Goal: Transaction & Acquisition: Purchase product/service

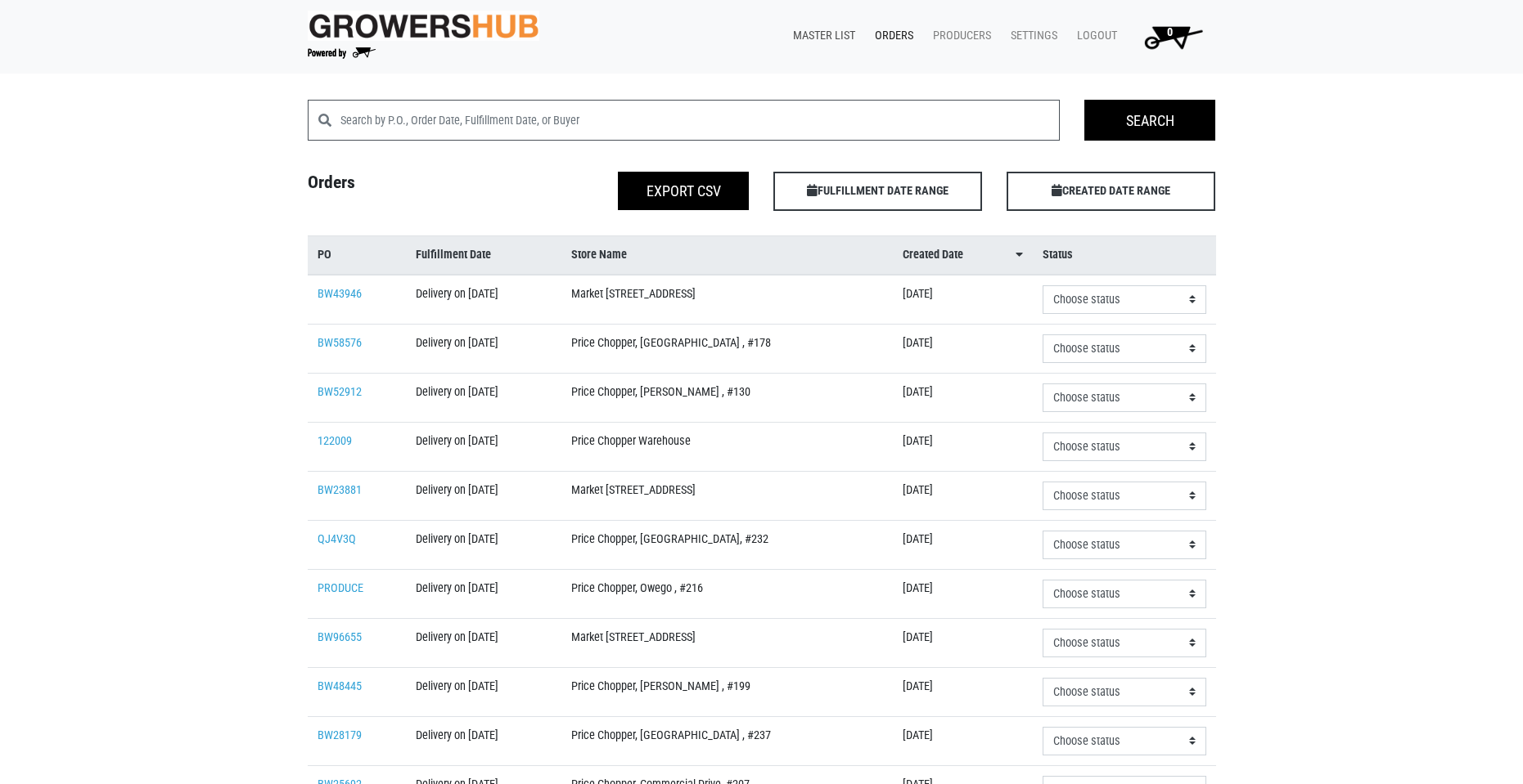
click at [837, 34] on link "Master List" at bounding box center [821, 36] width 82 height 31
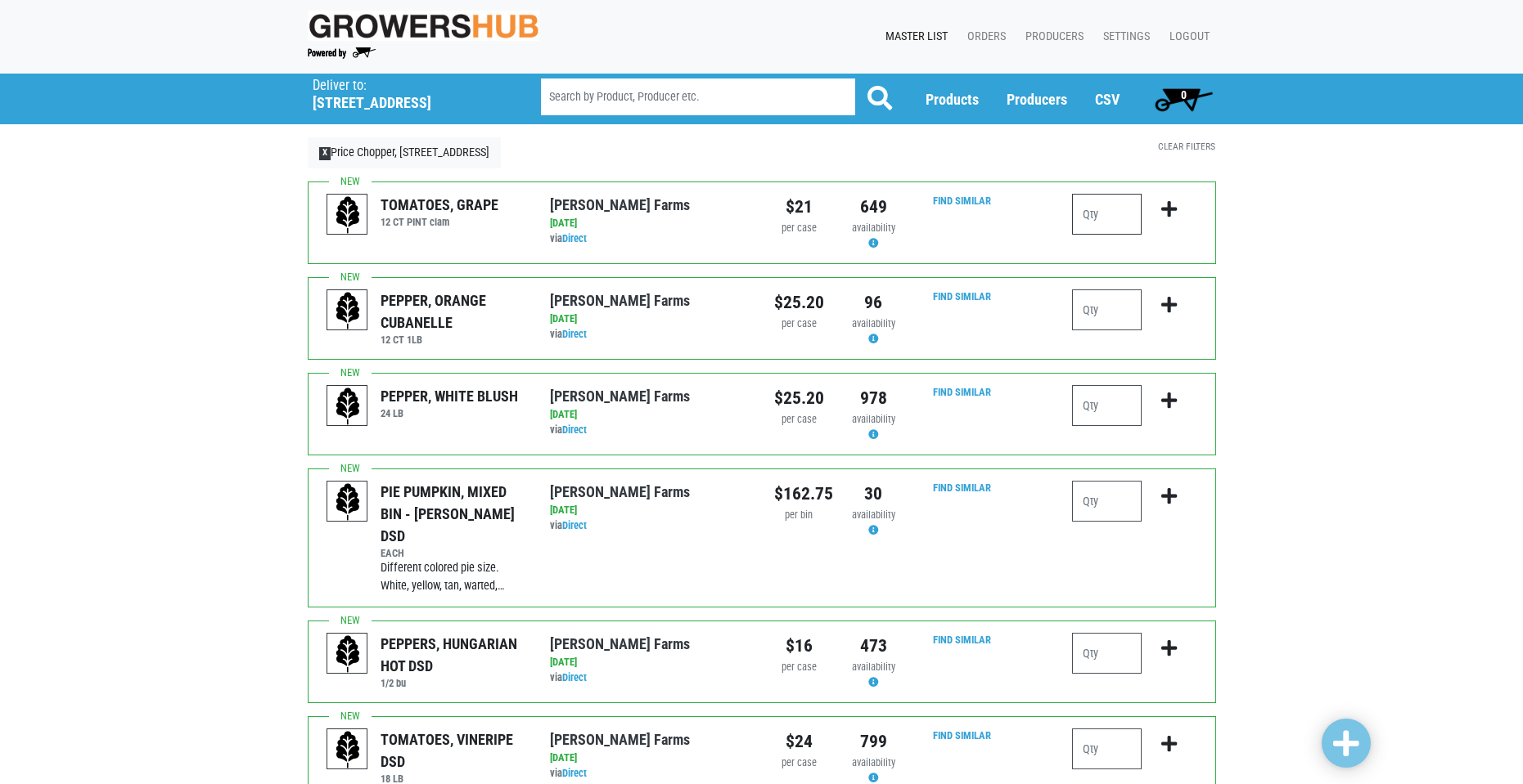
click at [1101, 209] on input "number" at bounding box center [1106, 214] width 69 height 41
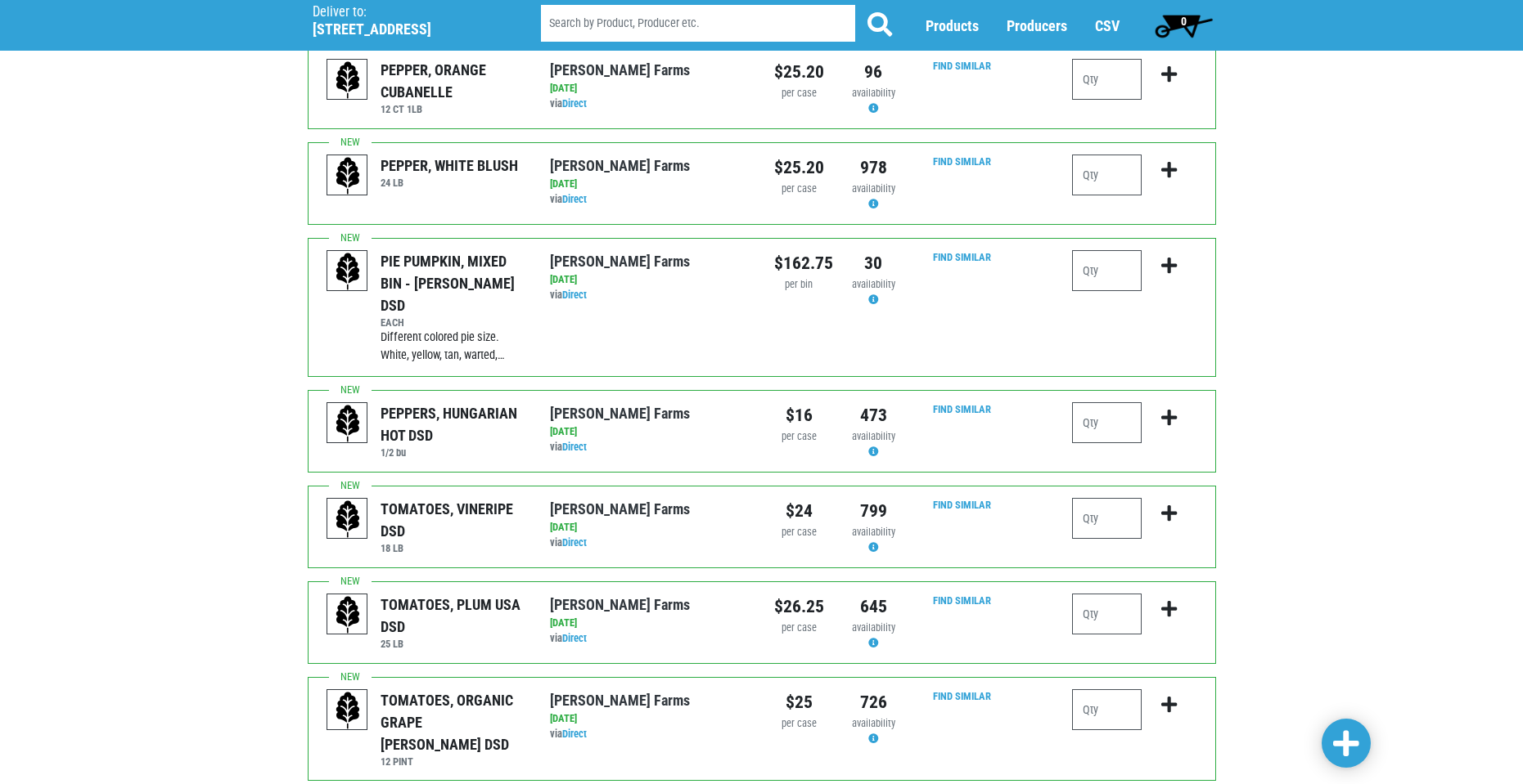
scroll to position [245, 0]
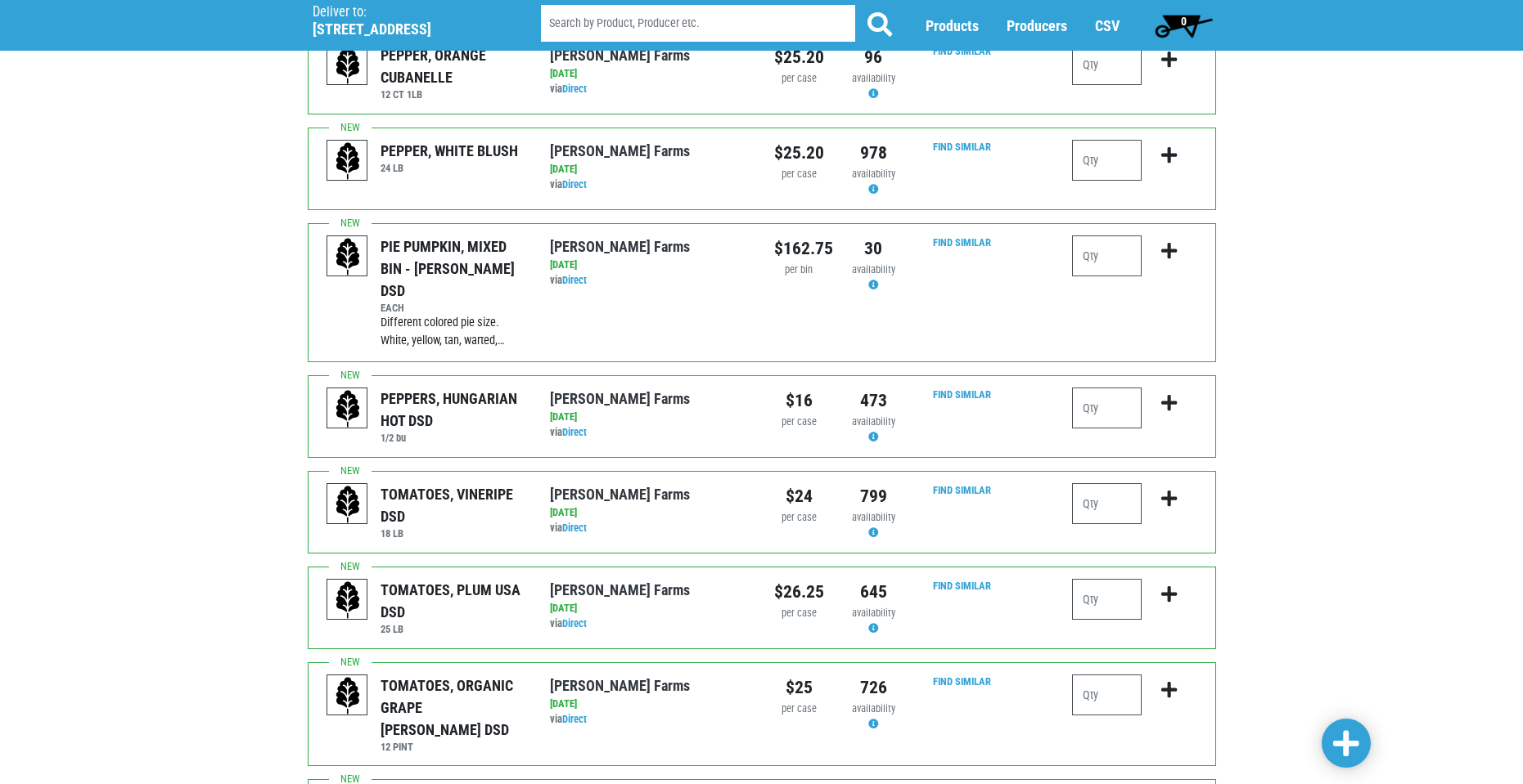
type input "1"
click at [1105, 579] on input "number" at bounding box center [1106, 599] width 69 height 41
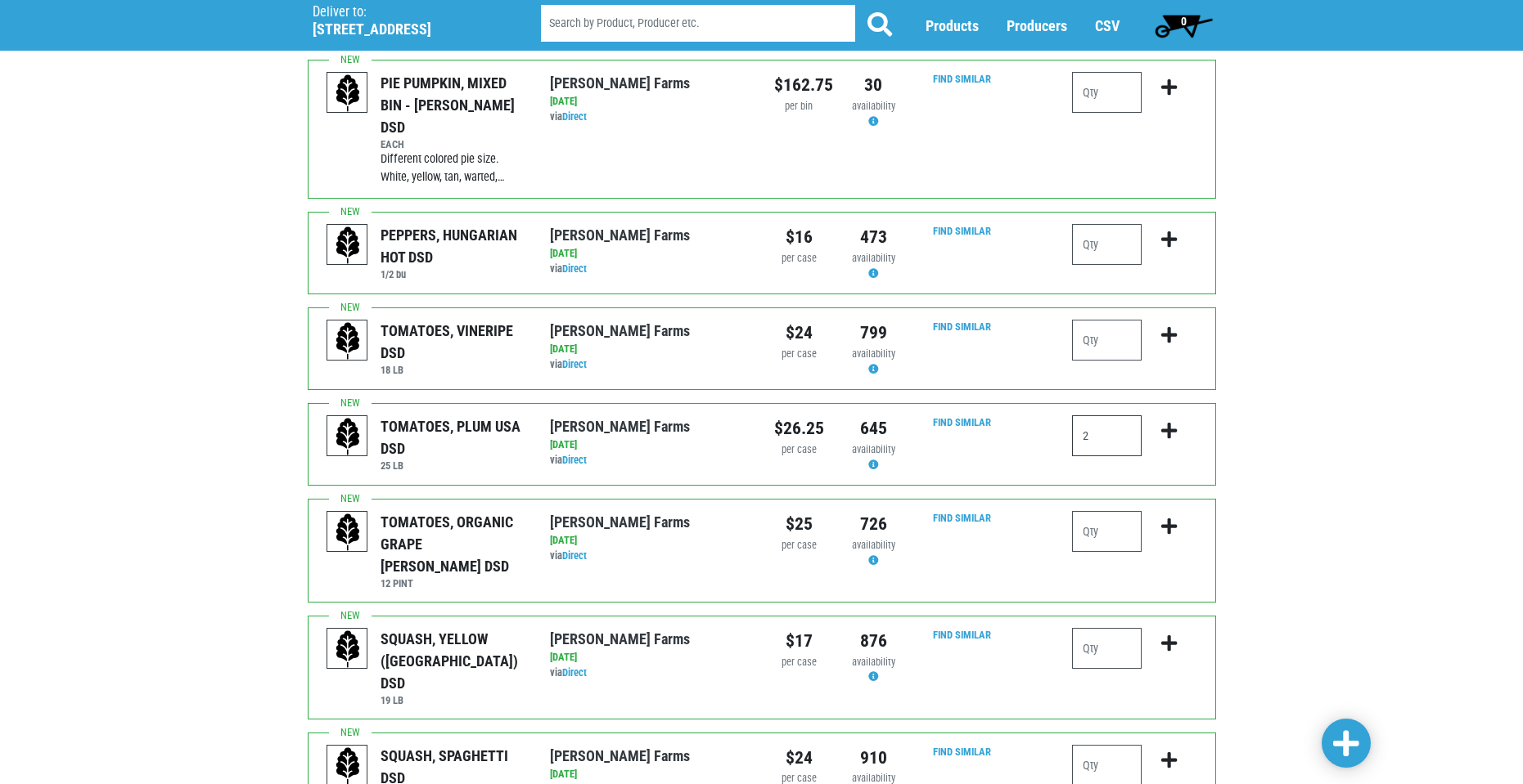
scroll to position [491, 0]
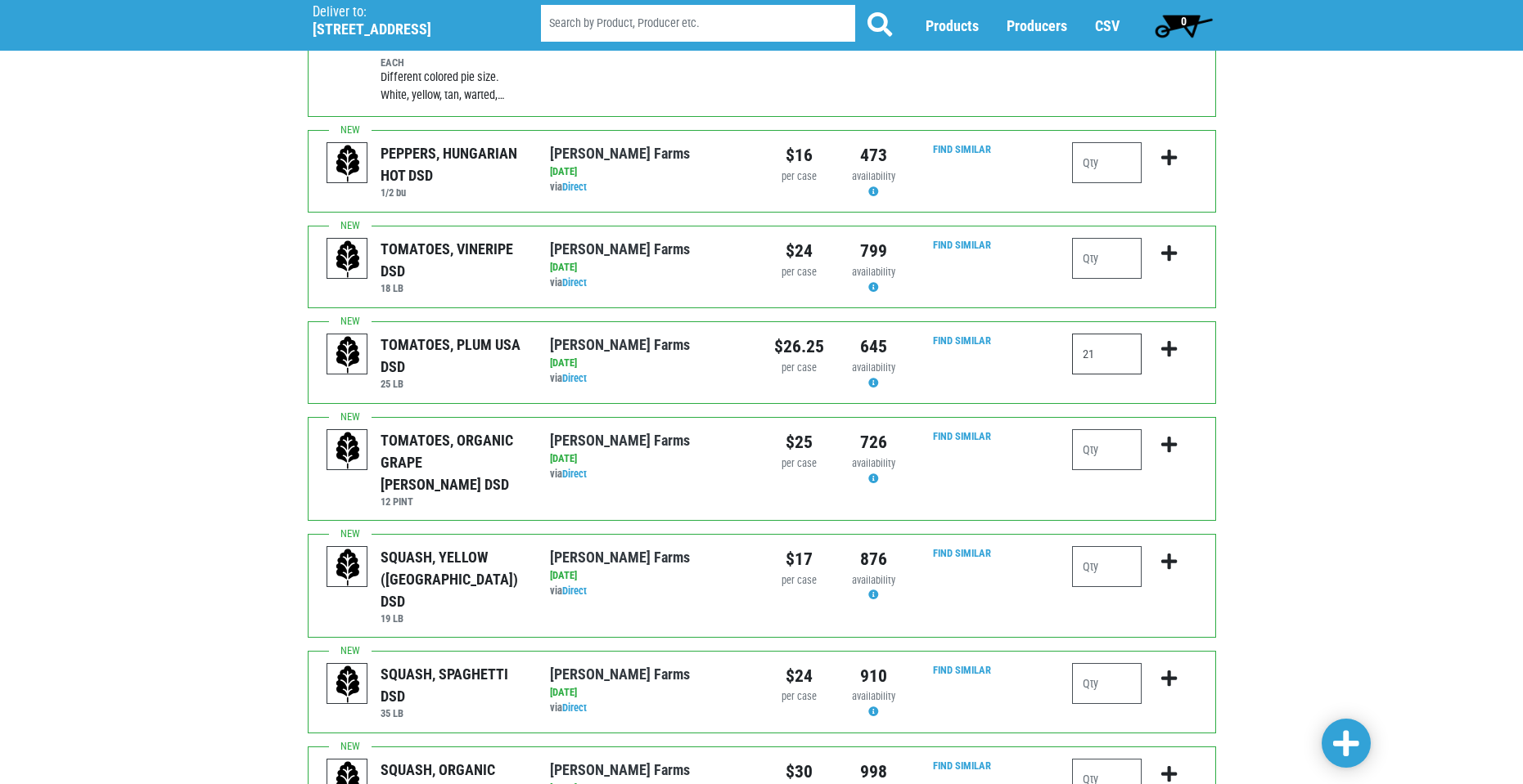
type input "21"
click at [1103, 546] on input "number" at bounding box center [1106, 566] width 69 height 41
type input "1"
click at [1108, 333] on input "21" at bounding box center [1106, 353] width 69 height 41
type input "2"
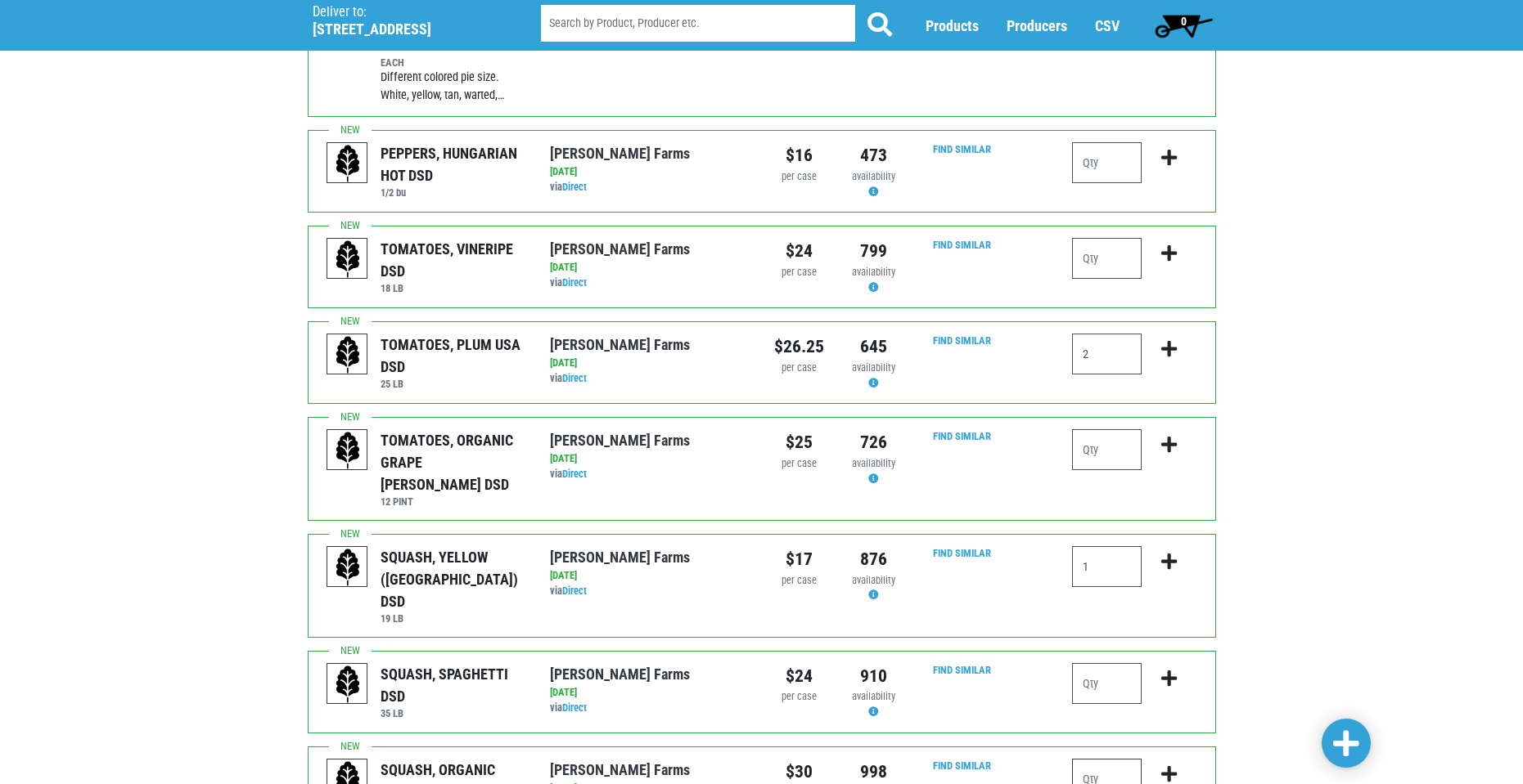
click at [1098, 759] on input "number" at bounding box center [1106, 779] width 69 height 41
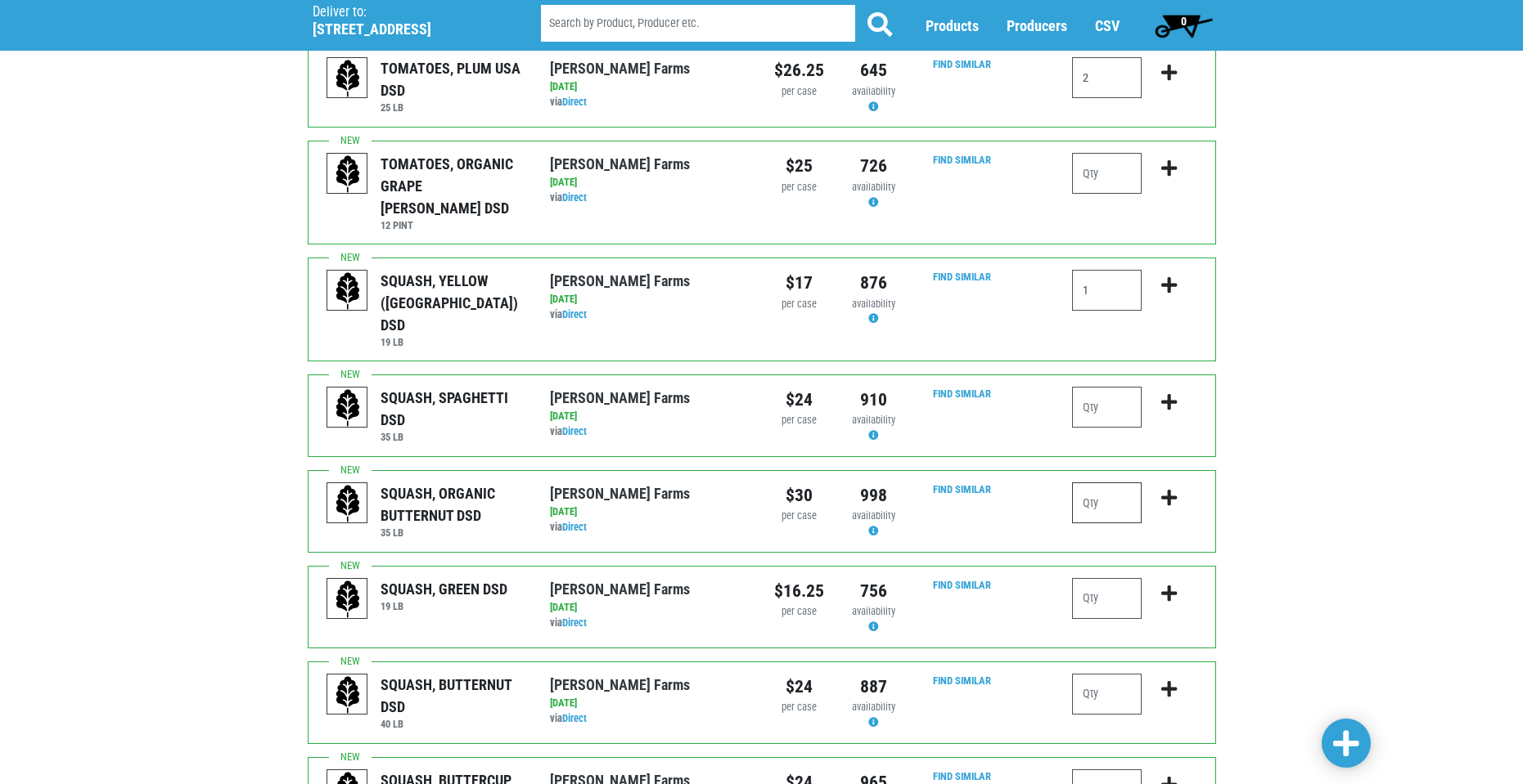
scroll to position [818, 0]
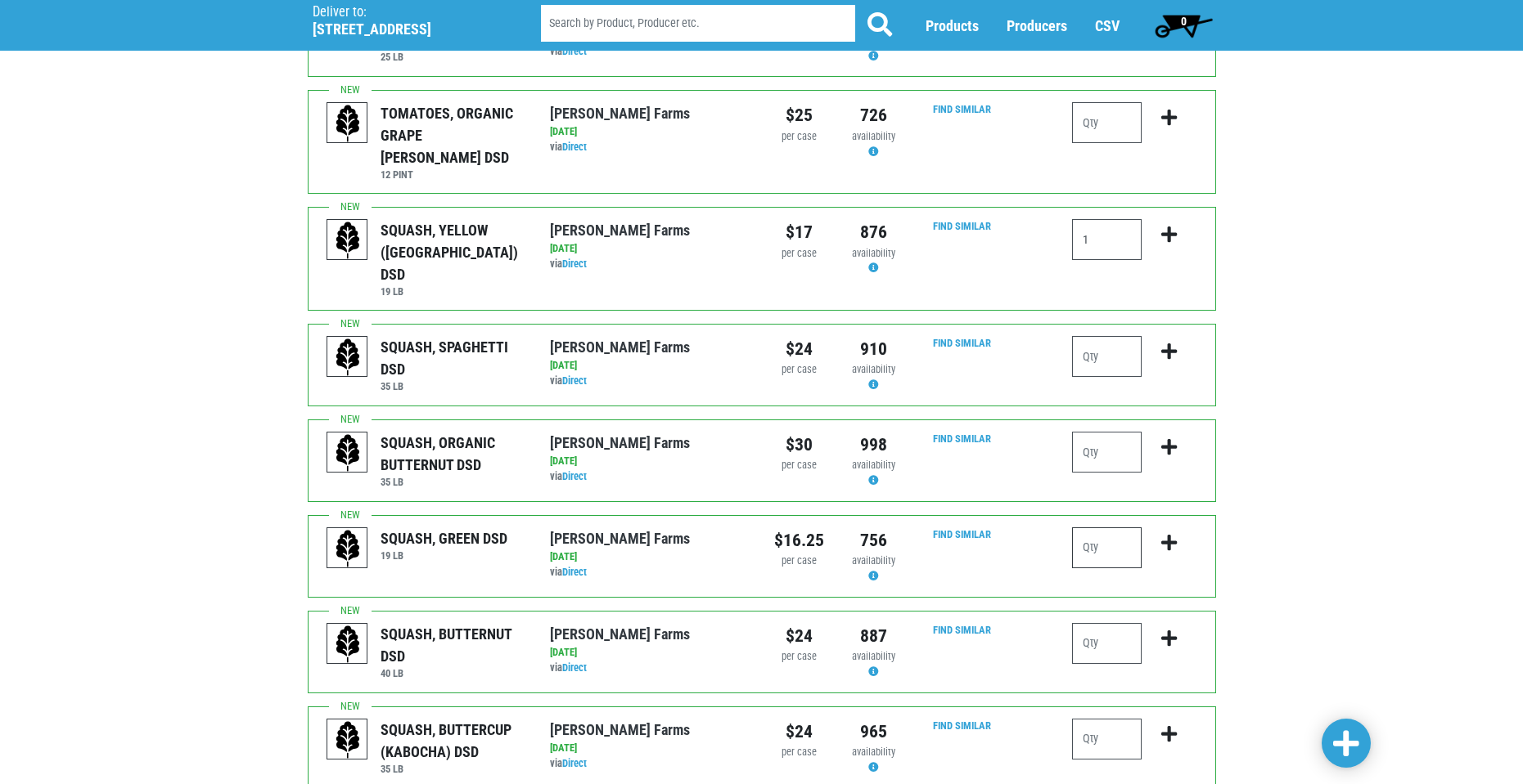
click at [1114, 527] on input "number" at bounding box center [1106, 547] width 69 height 41
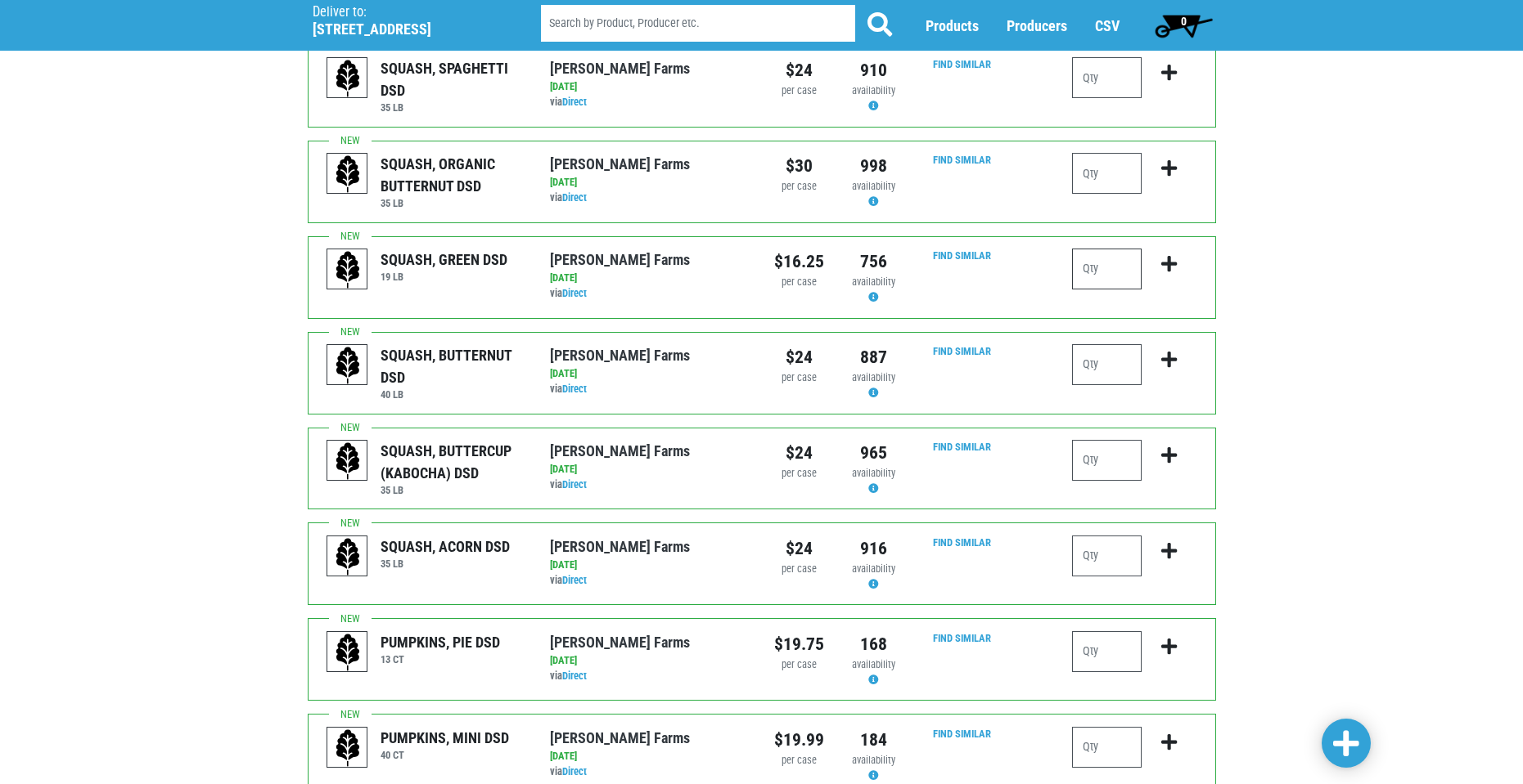
scroll to position [1026, 0]
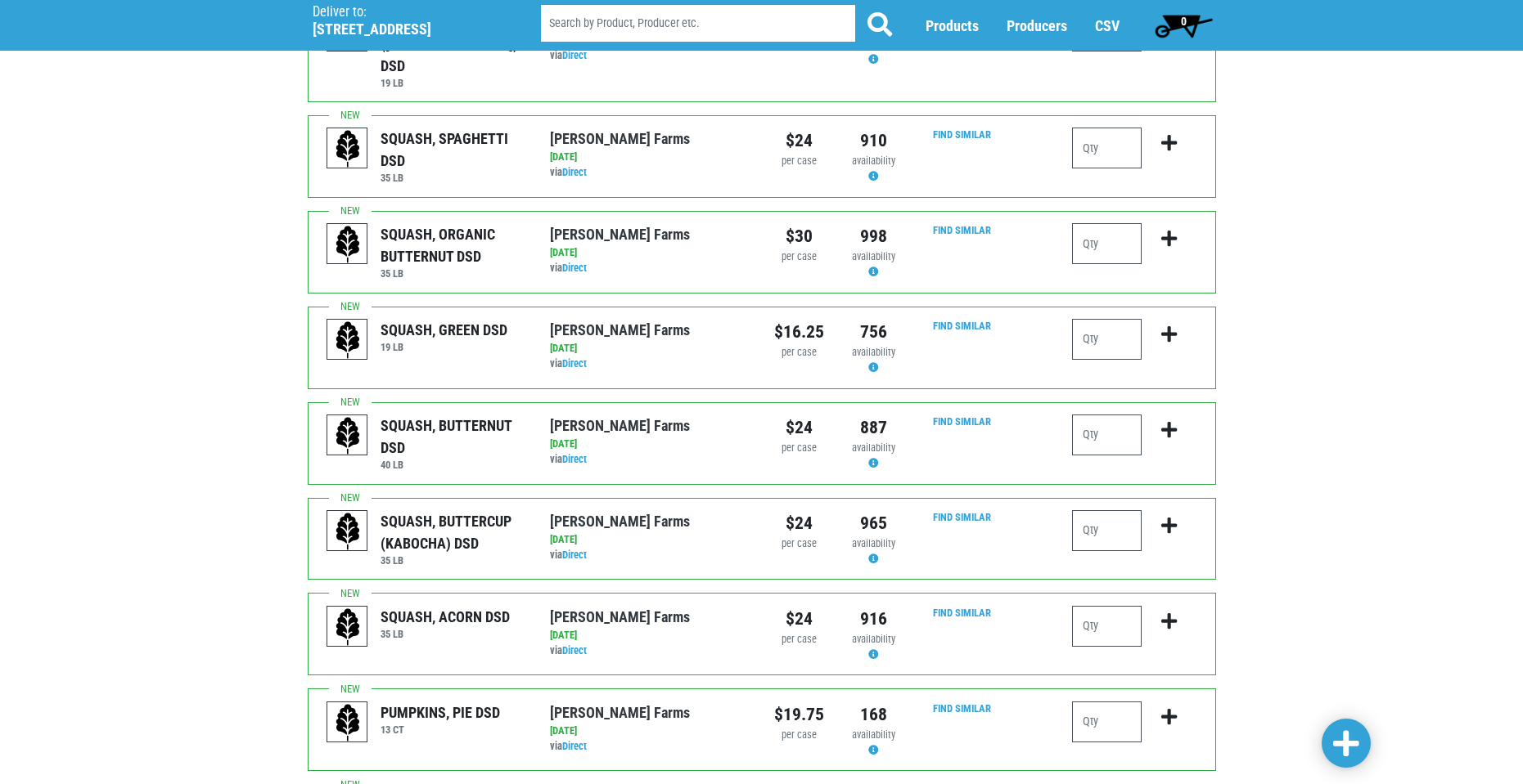
click at [1341, 730] on span at bounding box center [1345, 744] width 26 height 30
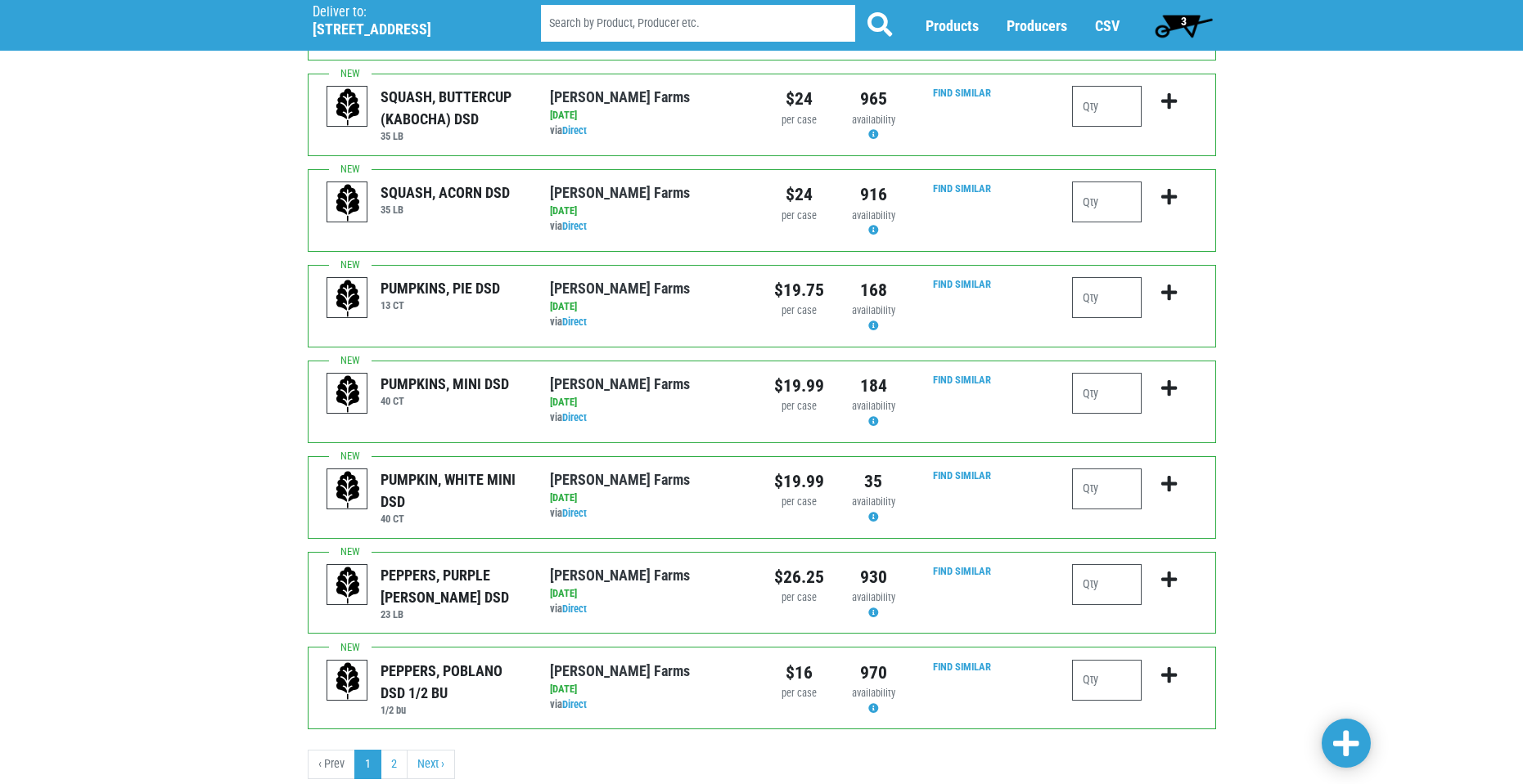
scroll to position [1509, 0]
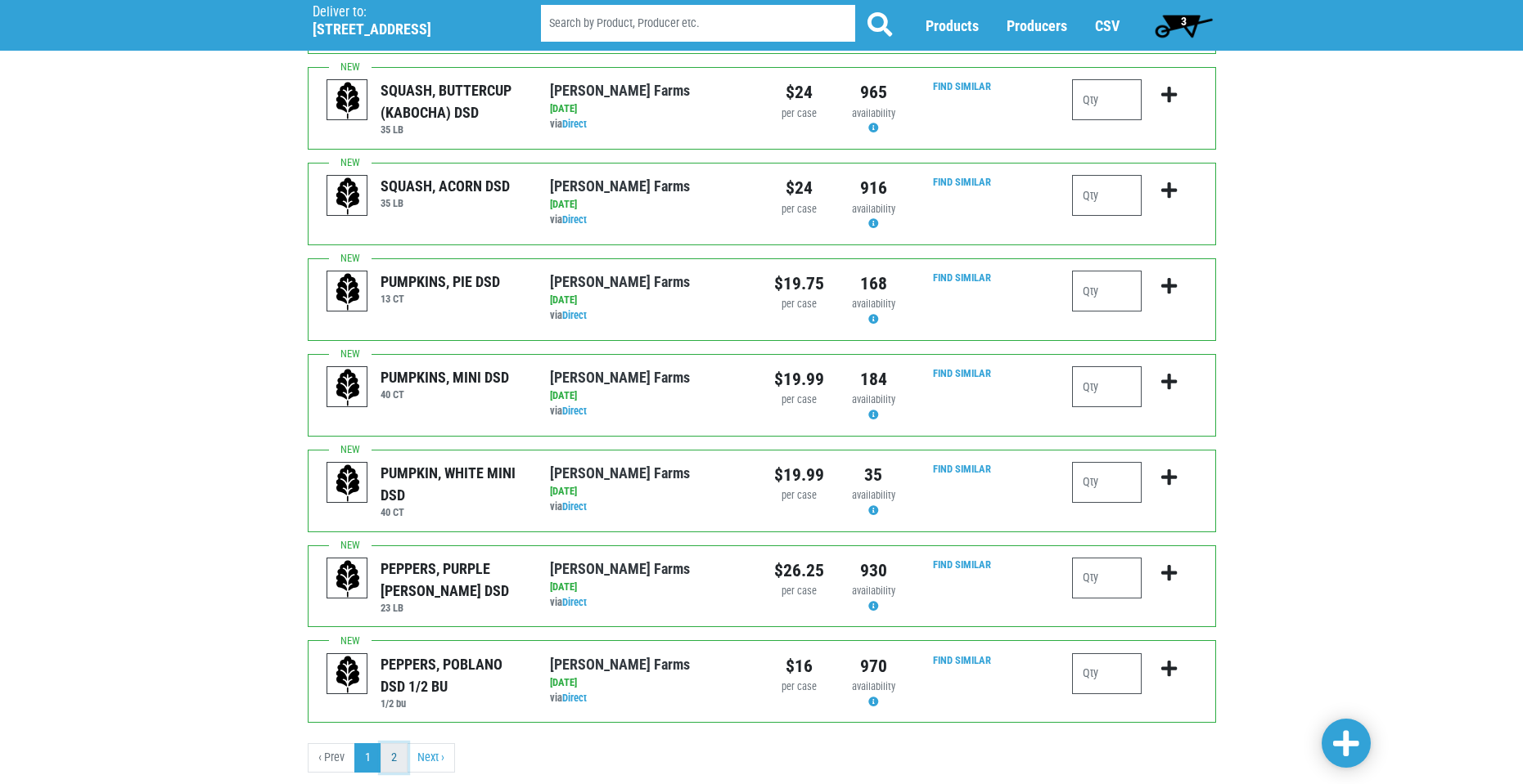
click at [397, 743] on link "2" at bounding box center [394, 758] width 27 height 30
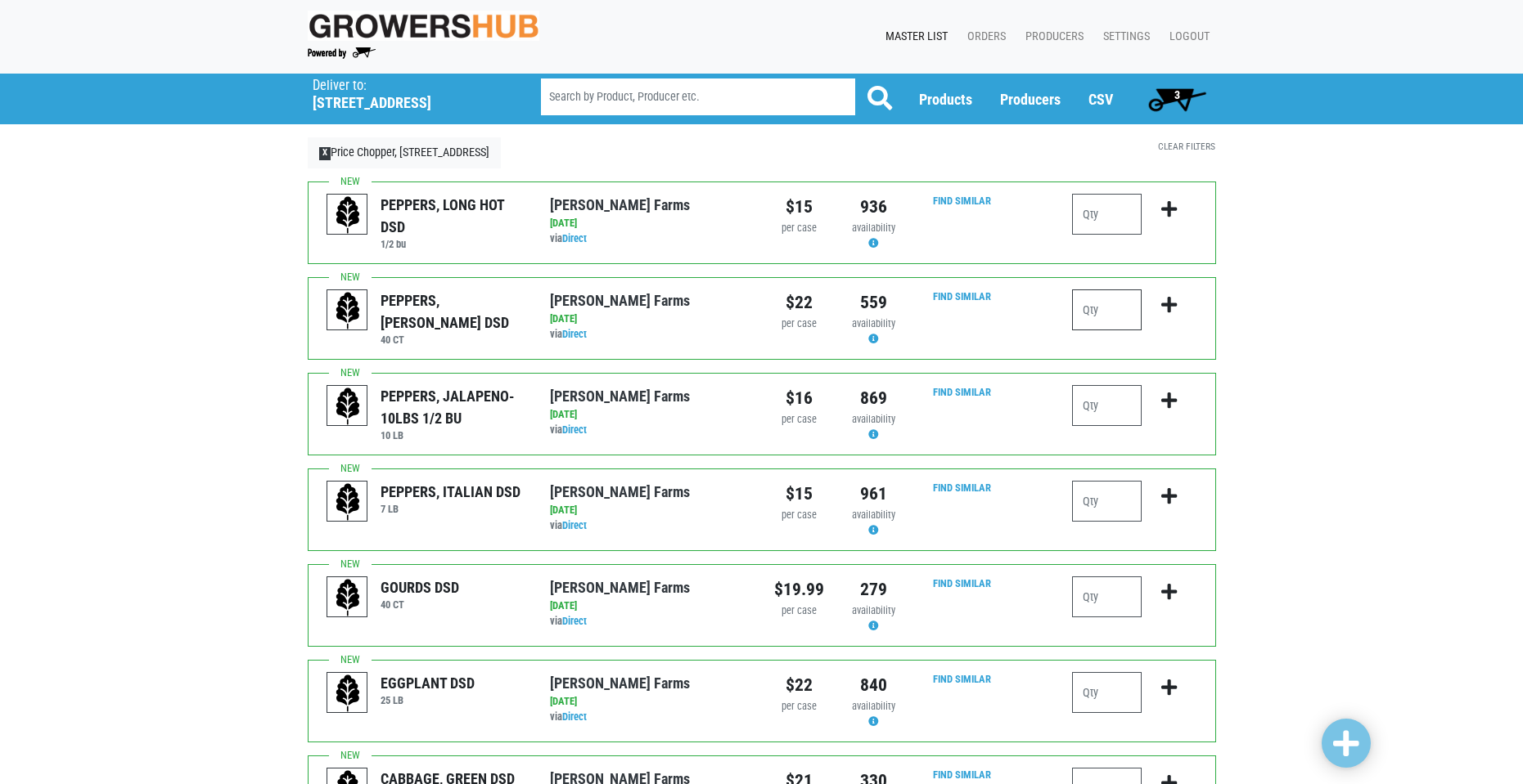
click at [1111, 317] on input "number" at bounding box center [1106, 309] width 69 height 41
type input "4"
click at [1112, 412] on input "number" at bounding box center [1106, 405] width 69 height 41
type input "1"
click at [1099, 692] on input "number" at bounding box center [1106, 692] width 69 height 41
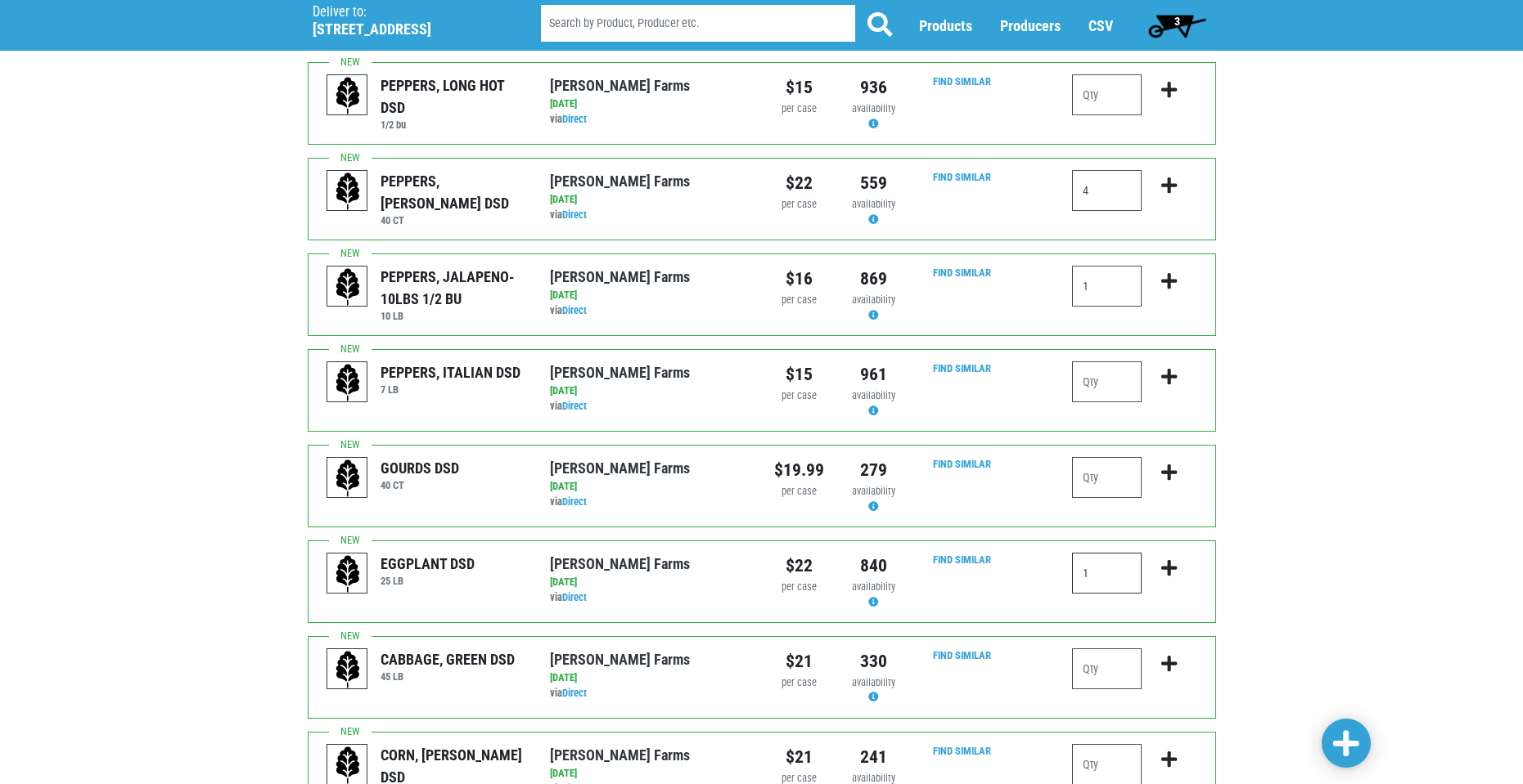
scroll to position [287, 0]
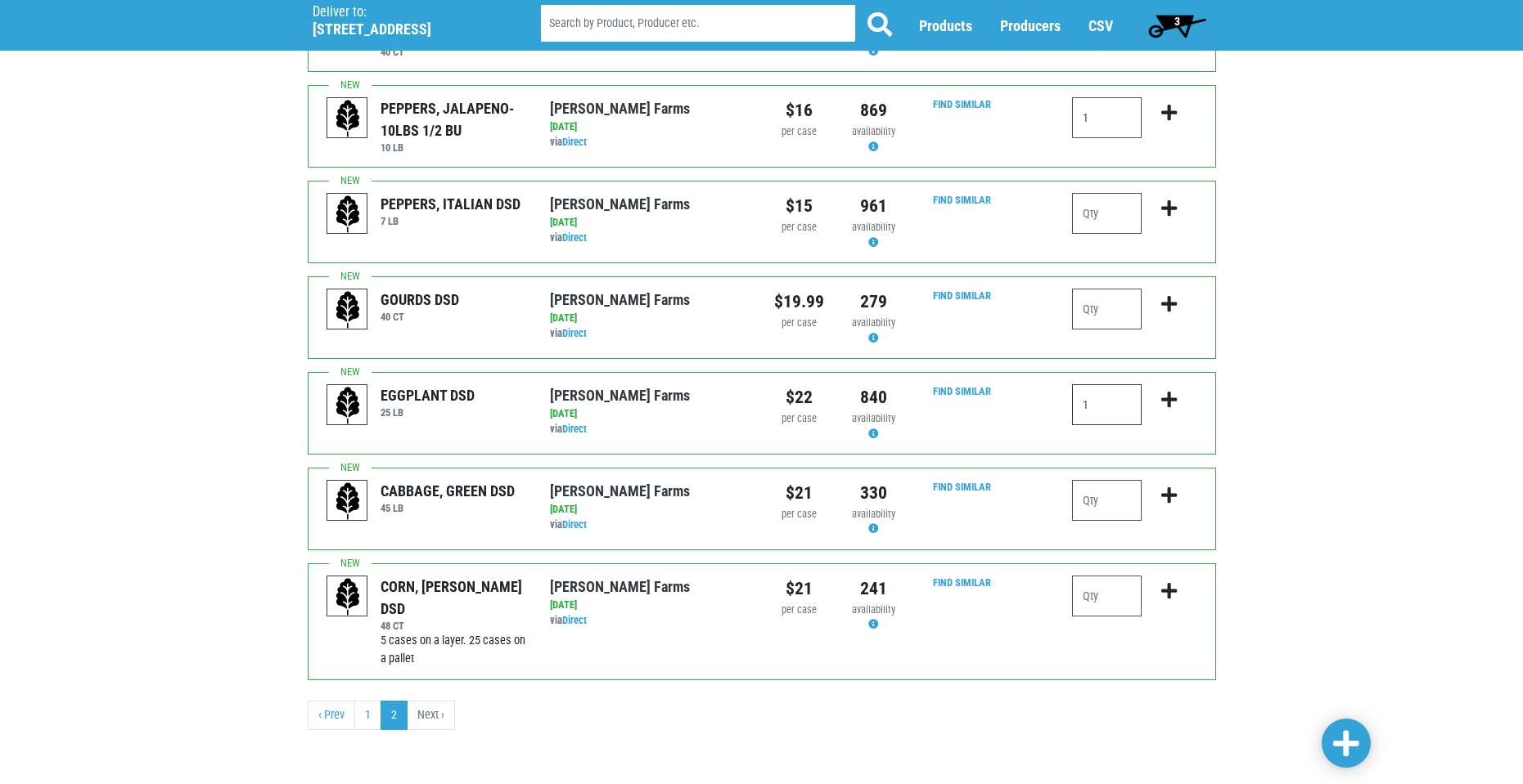
type input "1"
click at [1094, 501] on input "number" at bounding box center [1106, 500] width 69 height 41
type input "4"
click at [1100, 596] on input "number" at bounding box center [1106, 596] width 69 height 41
type input "5"
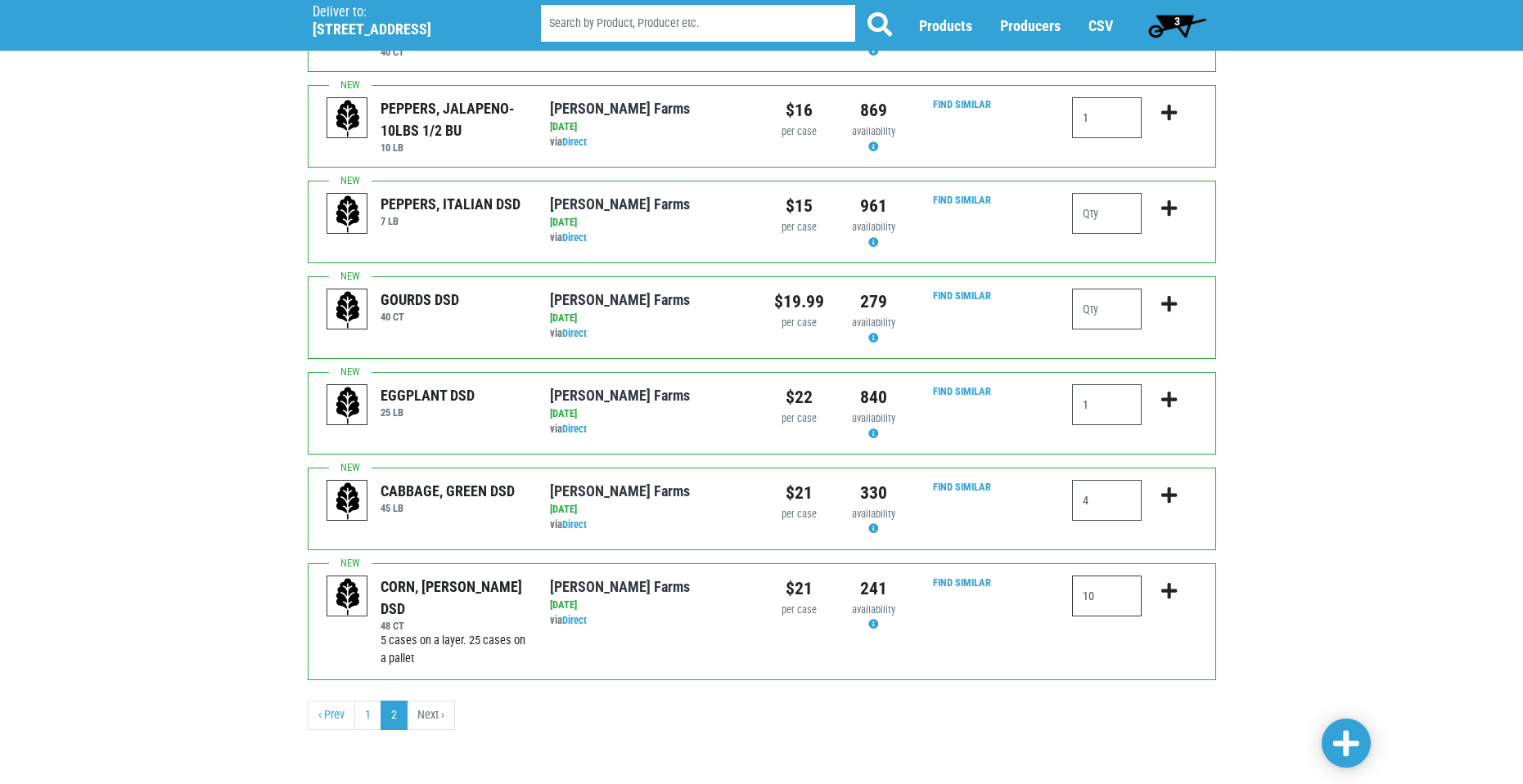
type input "10"
click at [1335, 738] on span at bounding box center [1345, 744] width 26 height 30
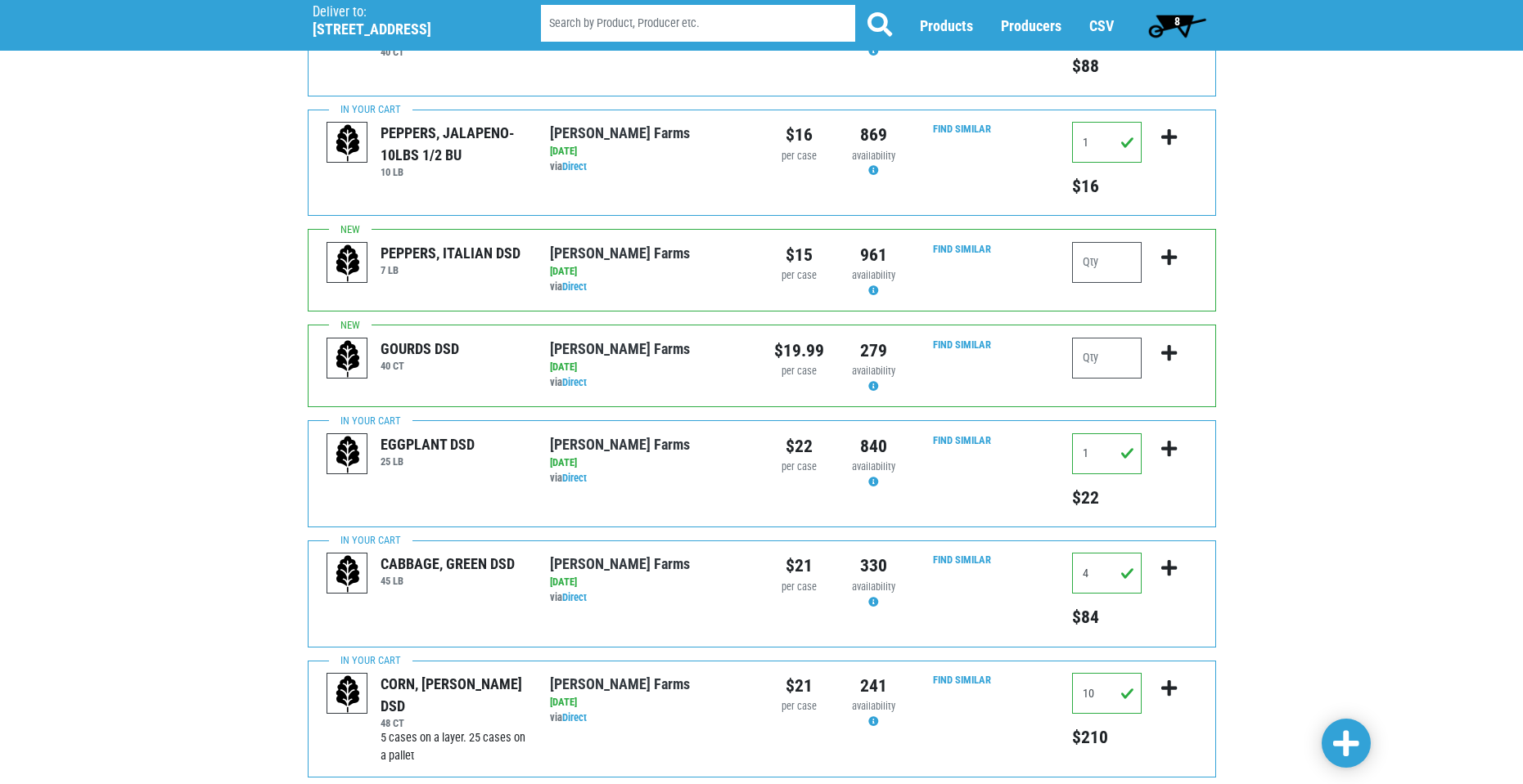
click at [1184, 16] on span "8" at bounding box center [1177, 25] width 73 height 32
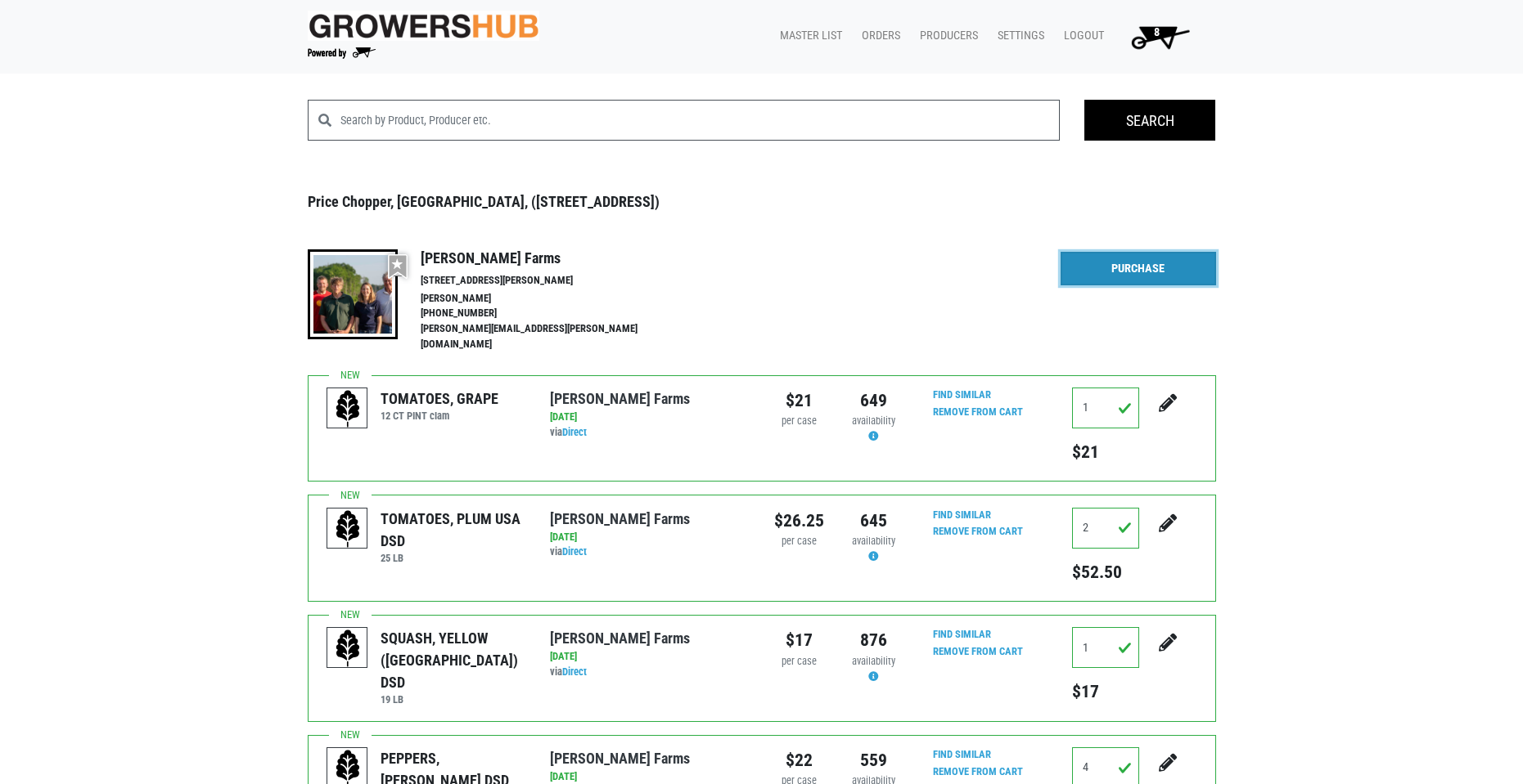
click at [1148, 274] on link "Purchase" at bounding box center [1138, 269] width 155 height 34
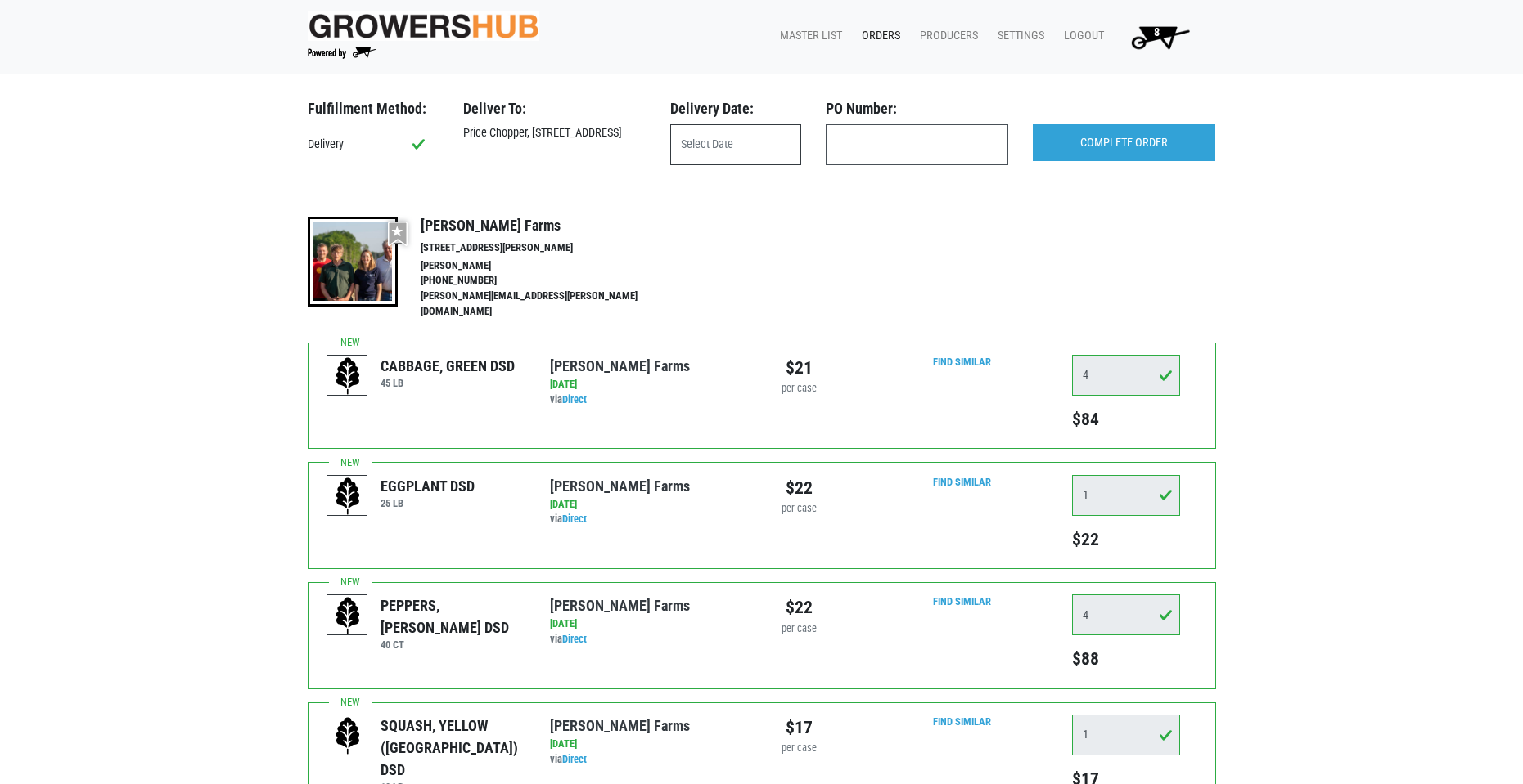
click at [738, 148] on input "text" at bounding box center [735, 144] width 131 height 41
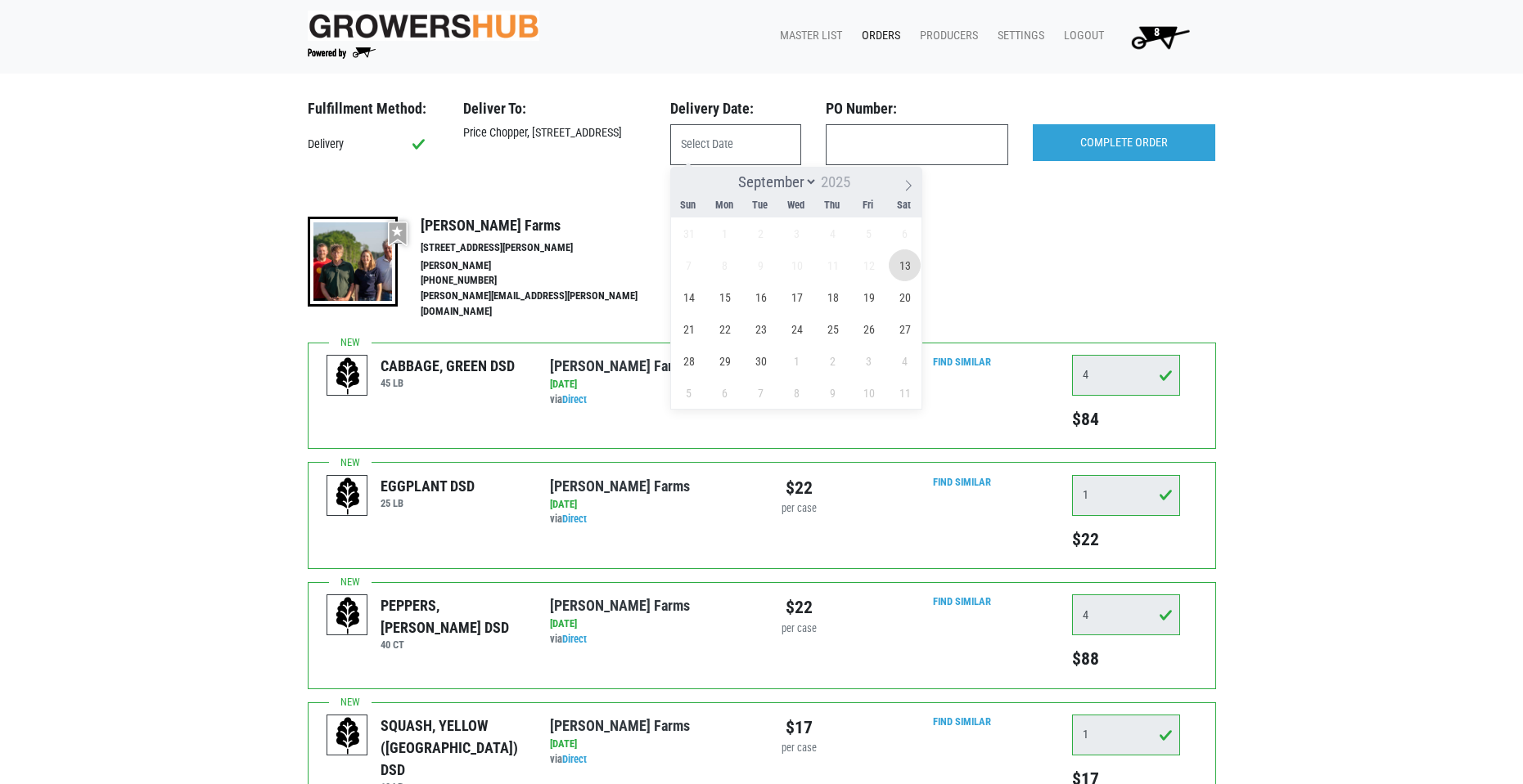
click at [904, 263] on span "13" at bounding box center [904, 265] width 32 height 32
type input "[DATE]"
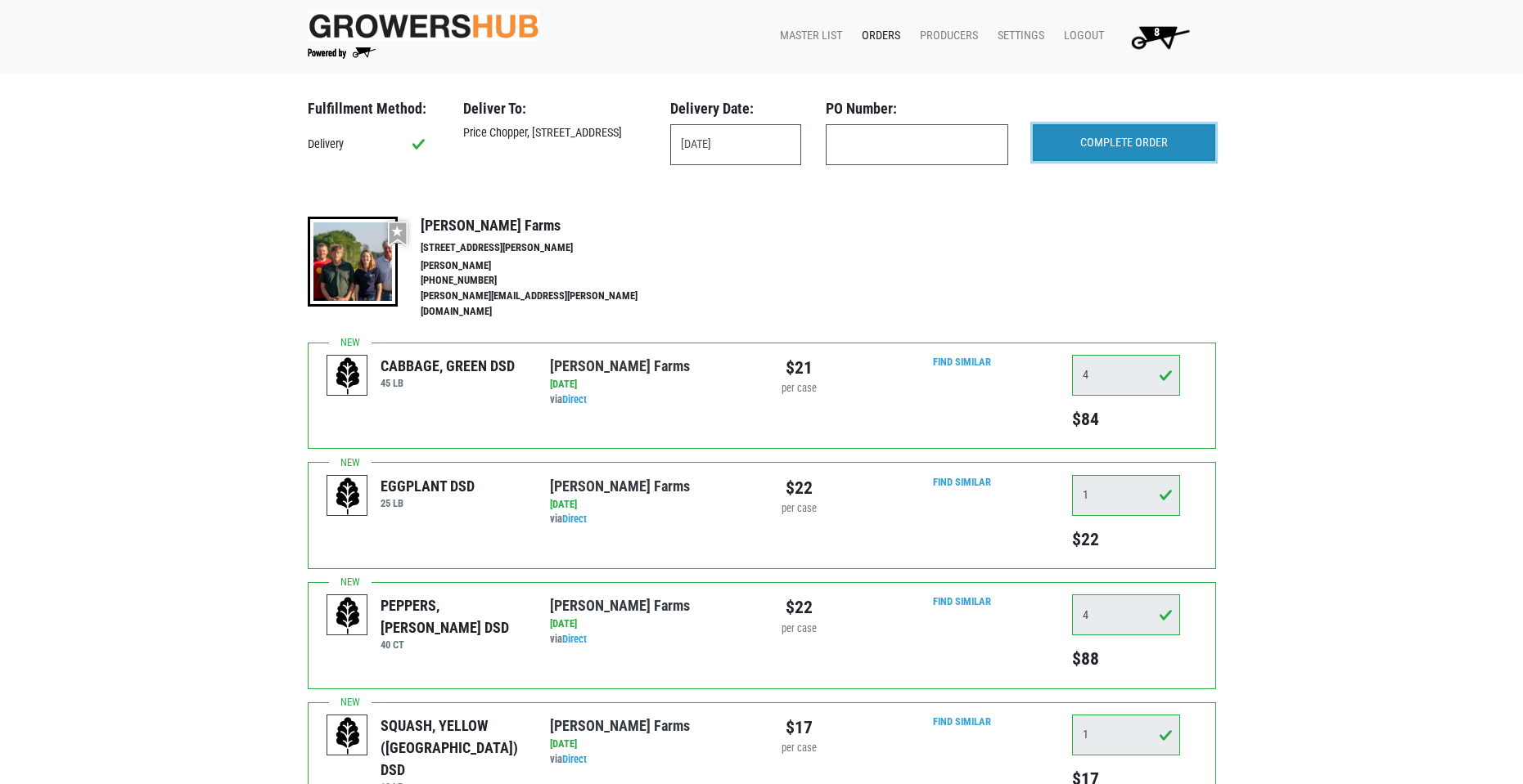
click at [1178, 137] on input "COMPLETE ORDER" at bounding box center [1124, 143] width 182 height 38
